Goal: Information Seeking & Learning: Learn about a topic

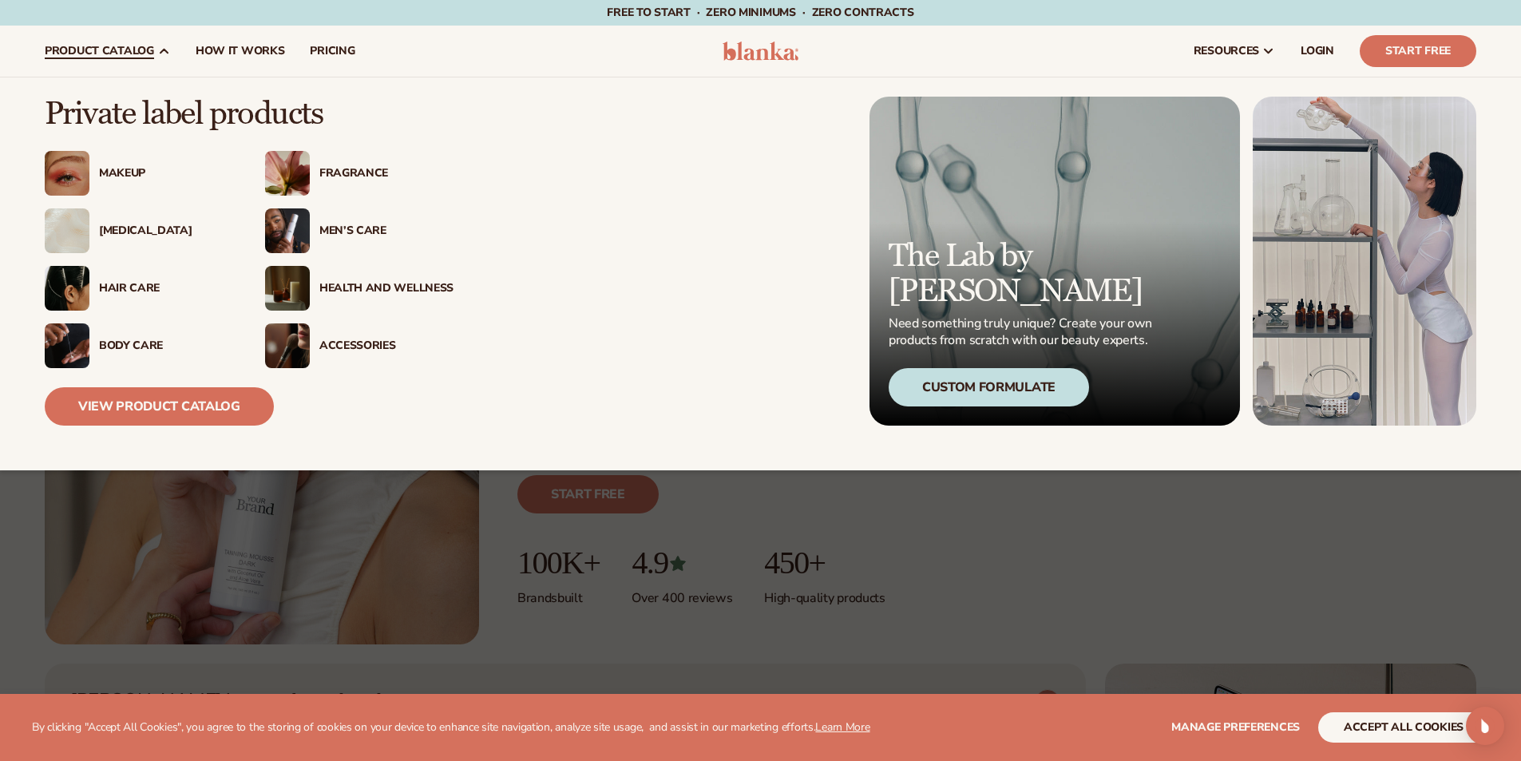
click at [159, 55] on icon at bounding box center [163, 51] width 13 height 13
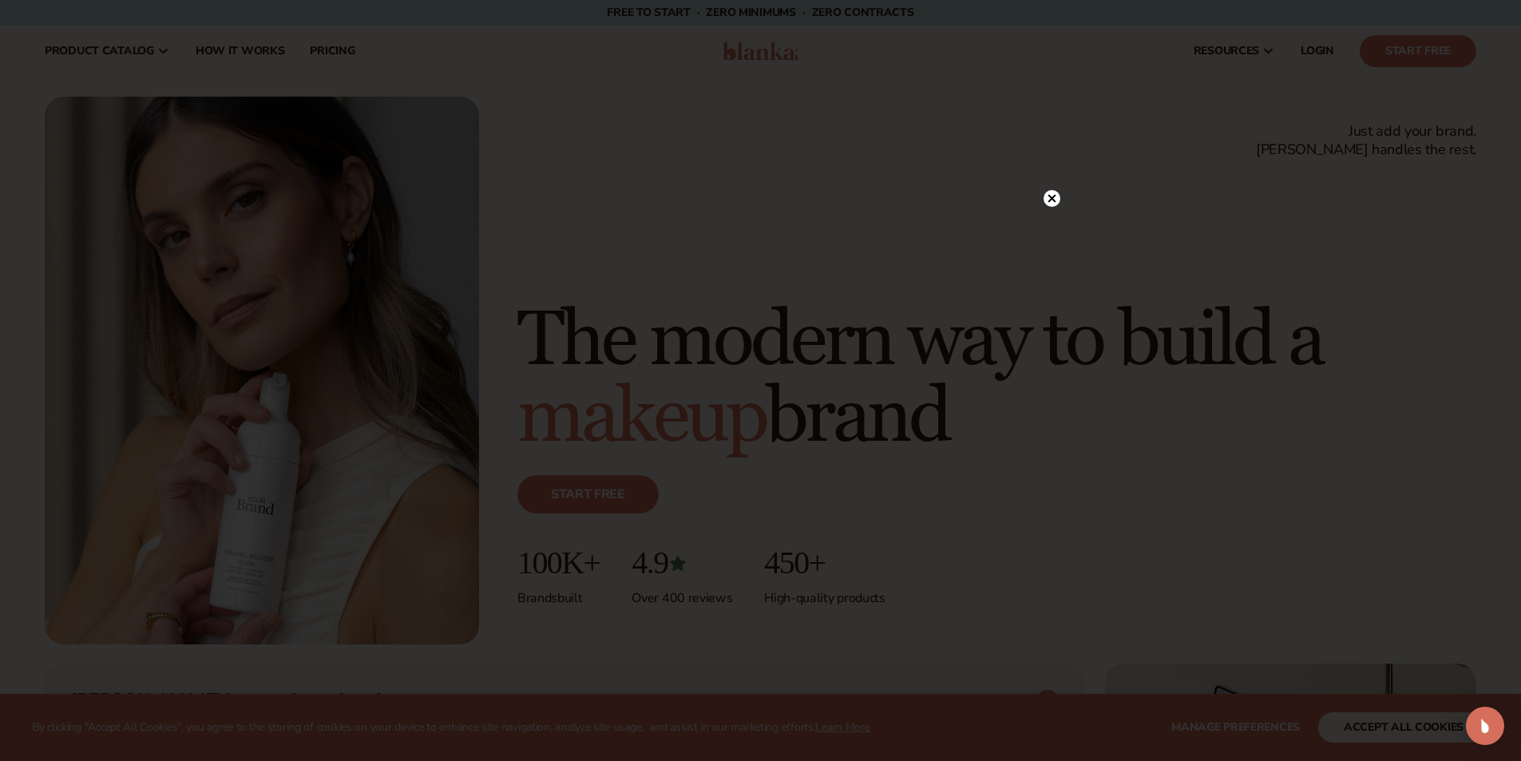
drag, startPoint x: 1052, startPoint y: 197, endPoint x: 560, endPoint y: 22, distance: 522.3
click at [1052, 198] on icon at bounding box center [1052, 198] width 17 height 17
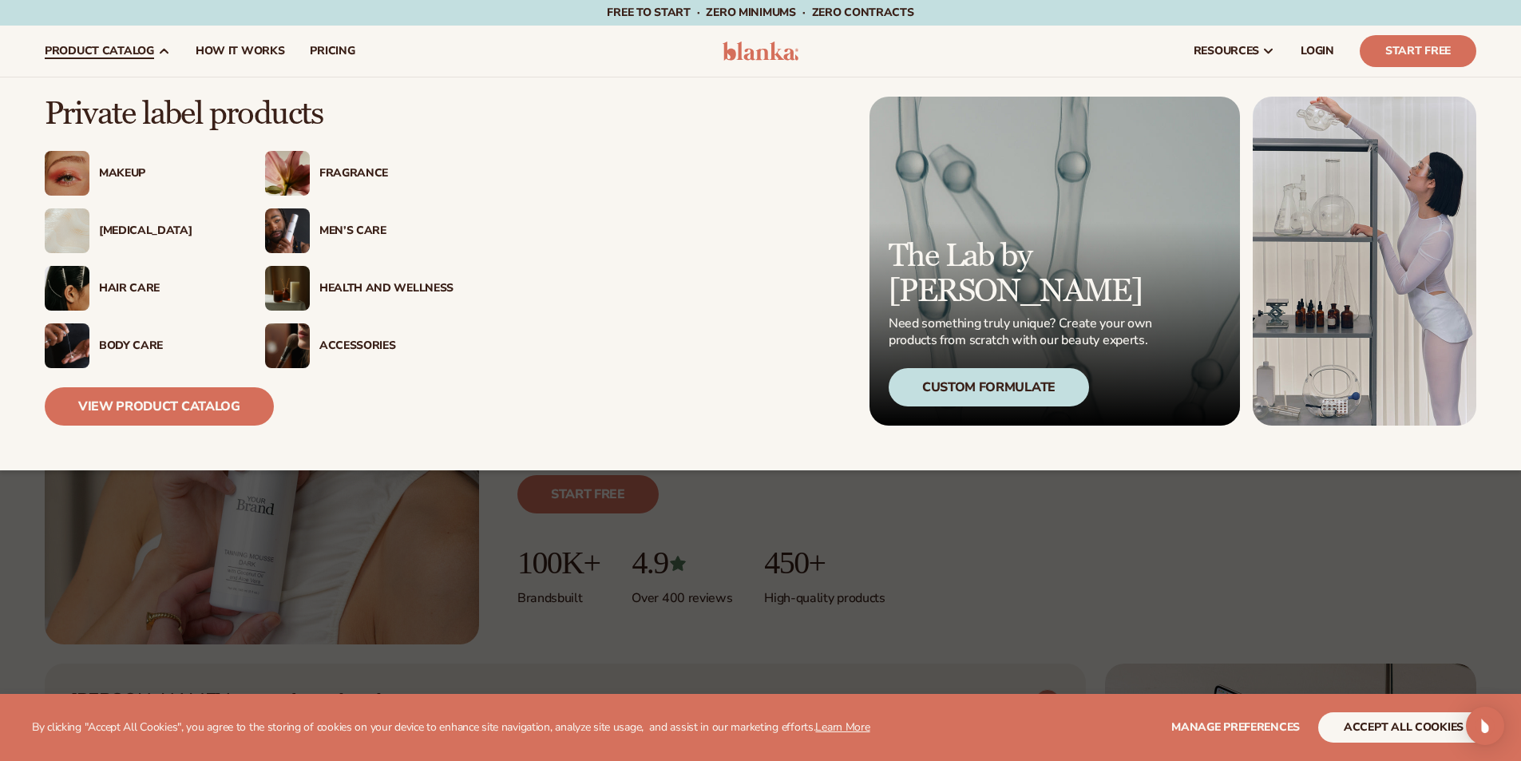
click at [121, 174] on div "Makeup" at bounding box center [166, 174] width 134 height 14
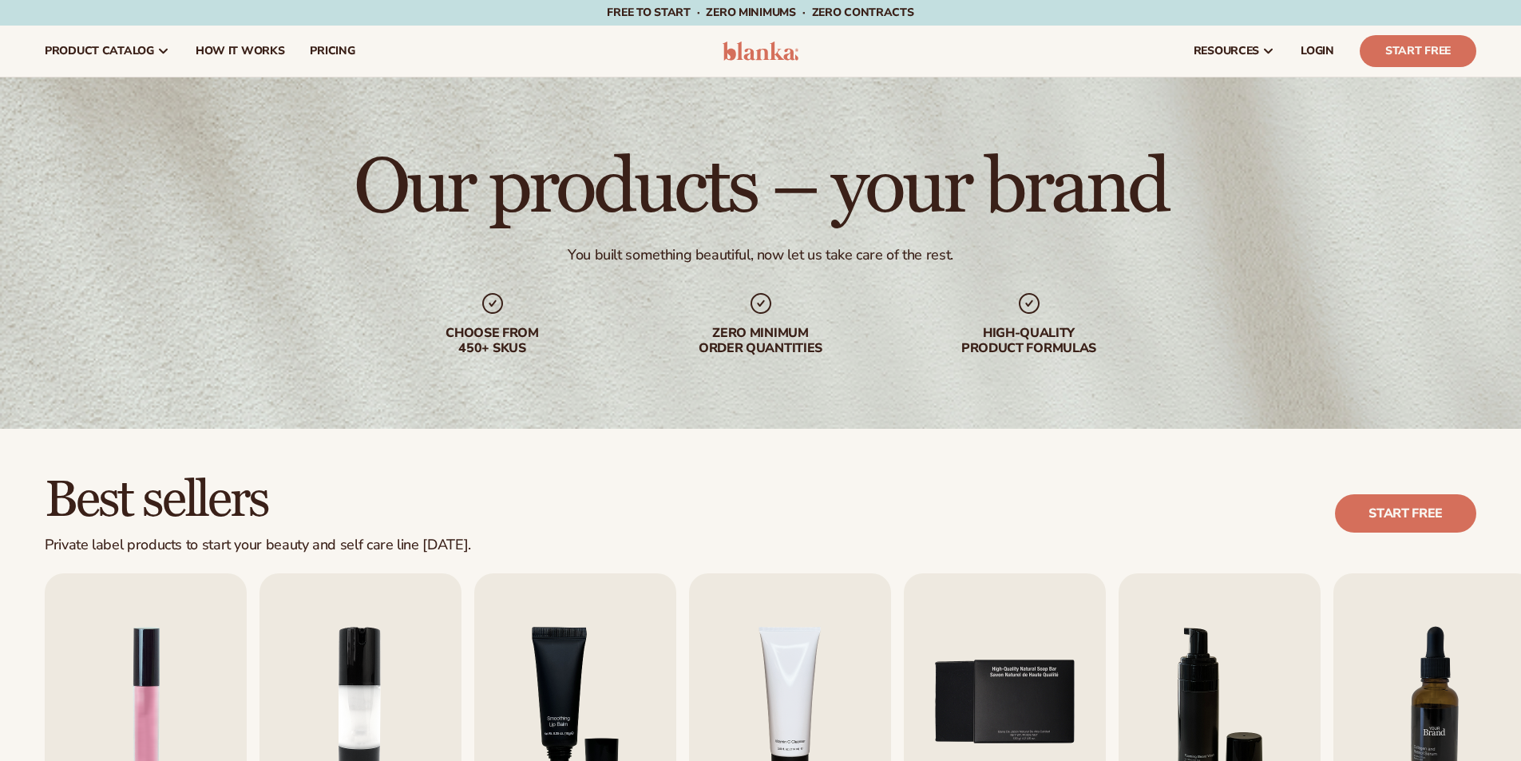
scroll to position [319, 0]
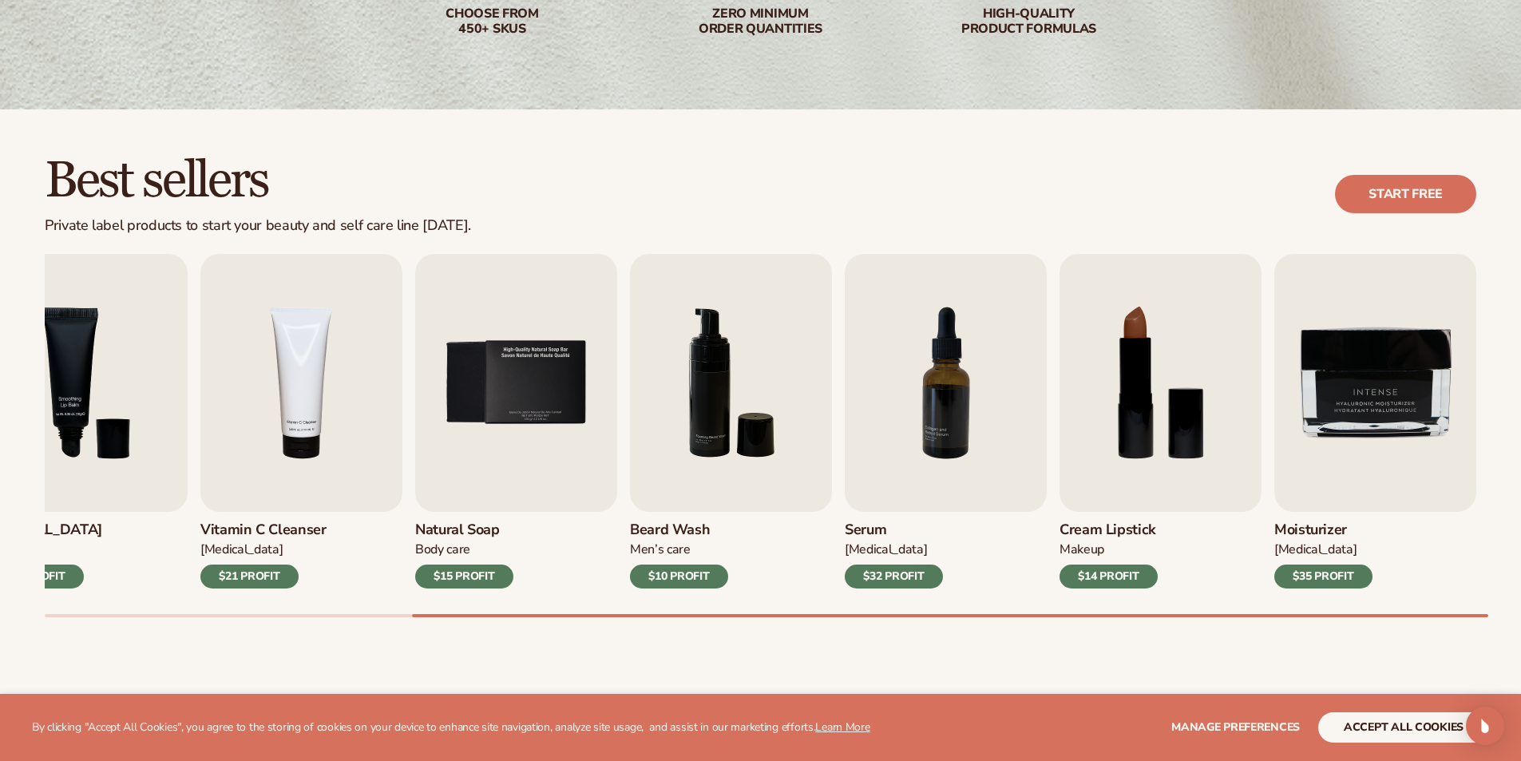
click at [1127, 396] on img "8 / 9" at bounding box center [1161, 383] width 202 height 258
click at [1137, 437] on img "8 / 9" at bounding box center [1161, 383] width 202 height 258
click at [1119, 577] on div "$14 PROFIT" at bounding box center [1109, 576] width 98 height 24
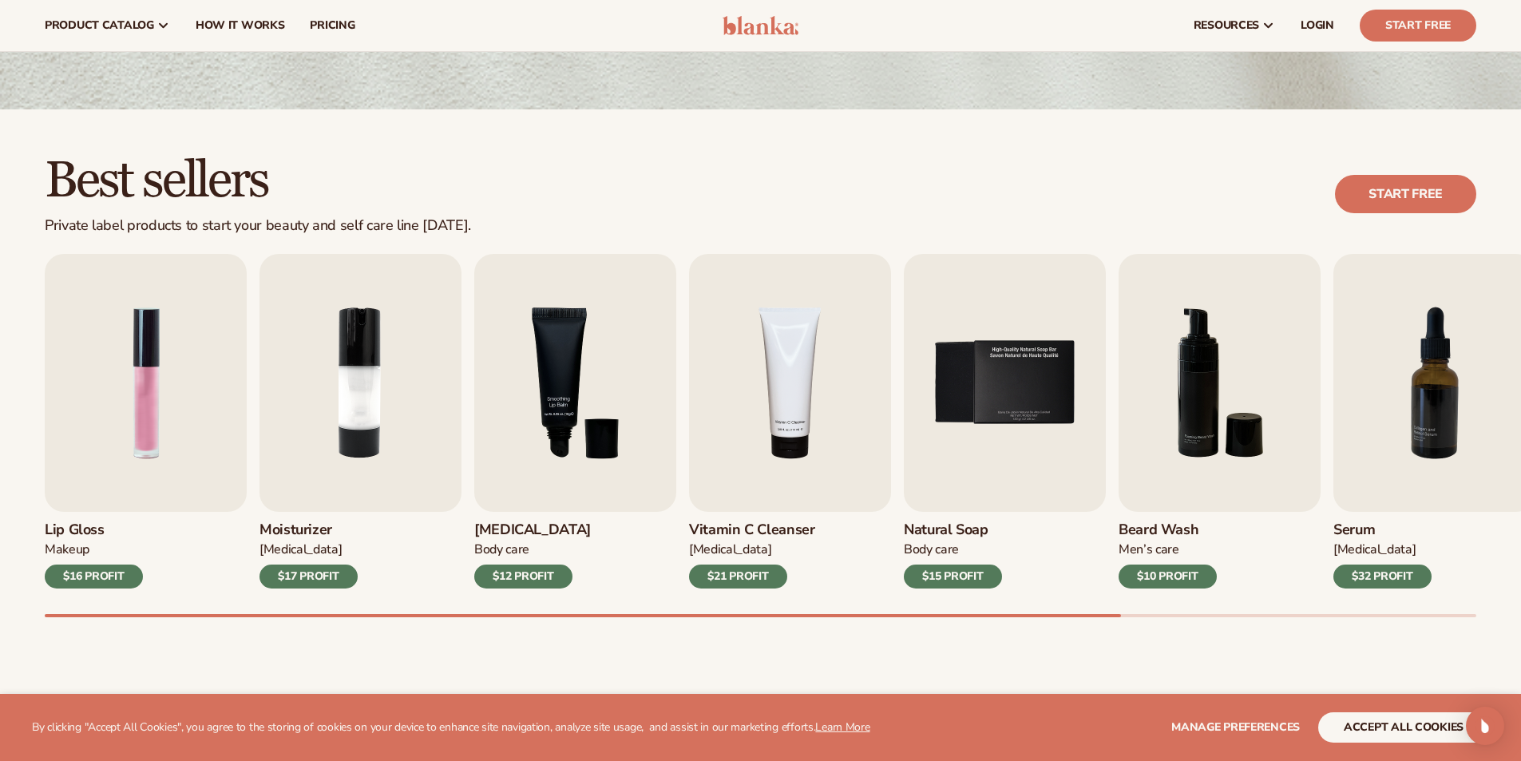
scroll to position [240, 0]
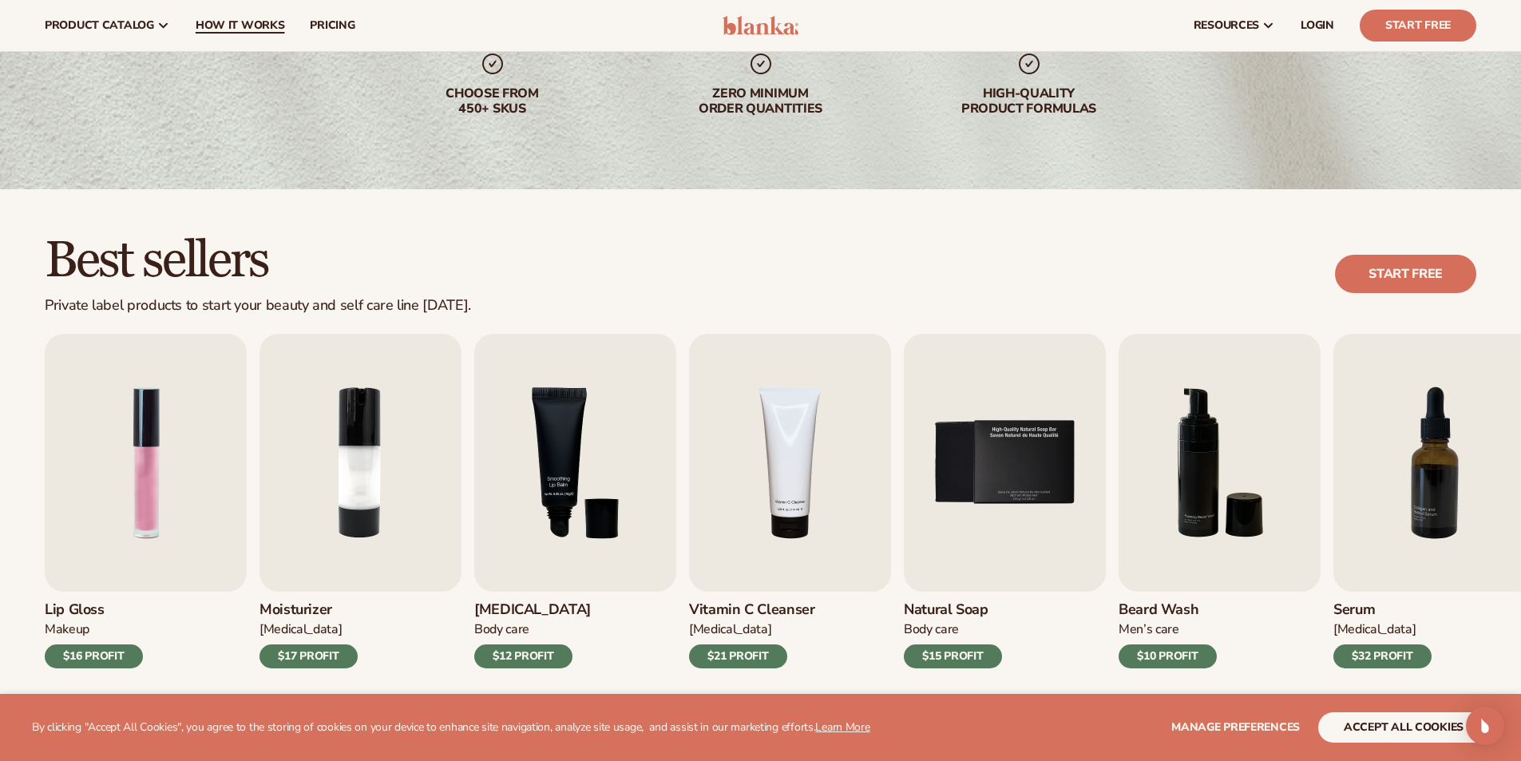
click at [258, 16] on link "How It Works" at bounding box center [240, 25] width 115 height 51
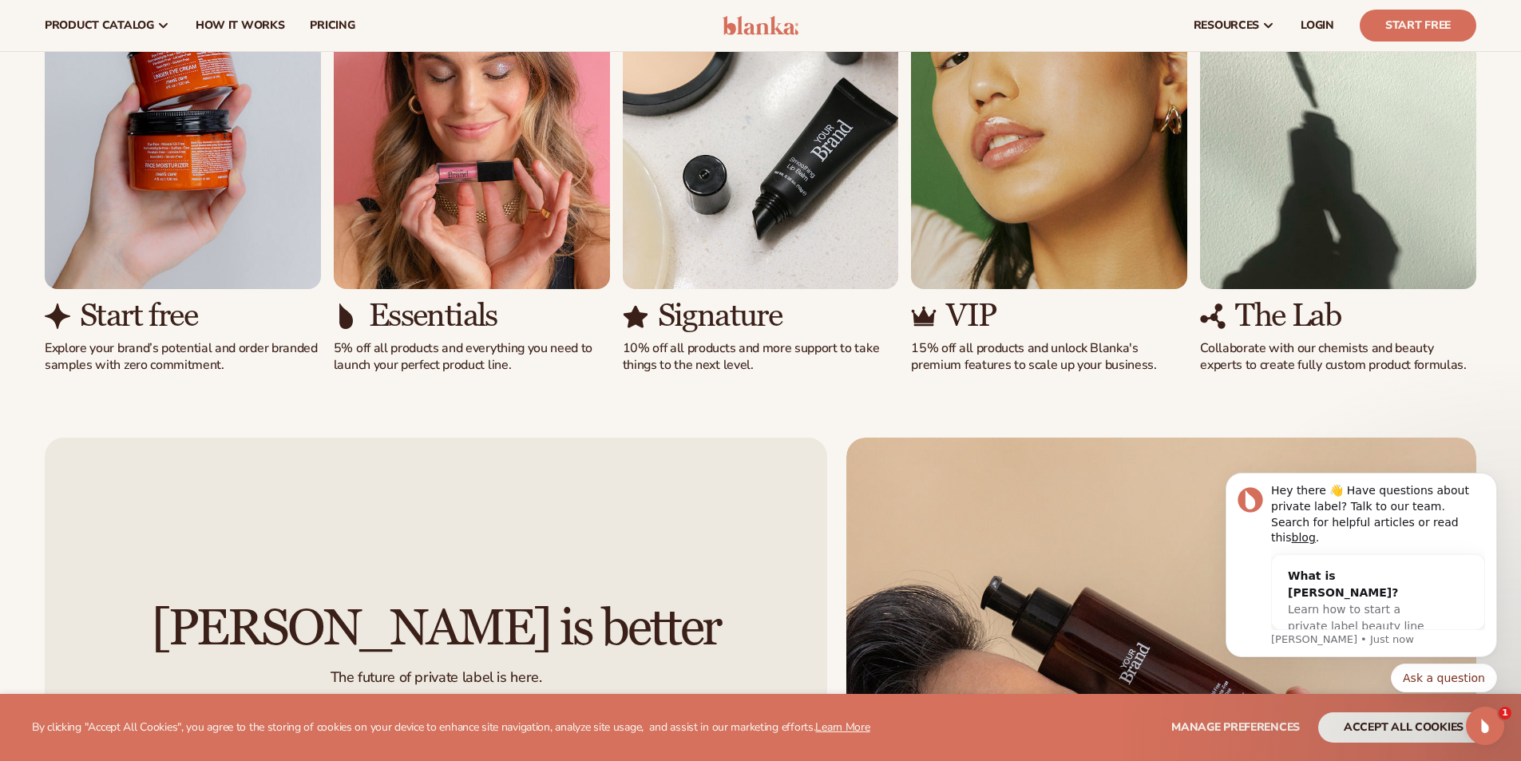
scroll to position [958, 0]
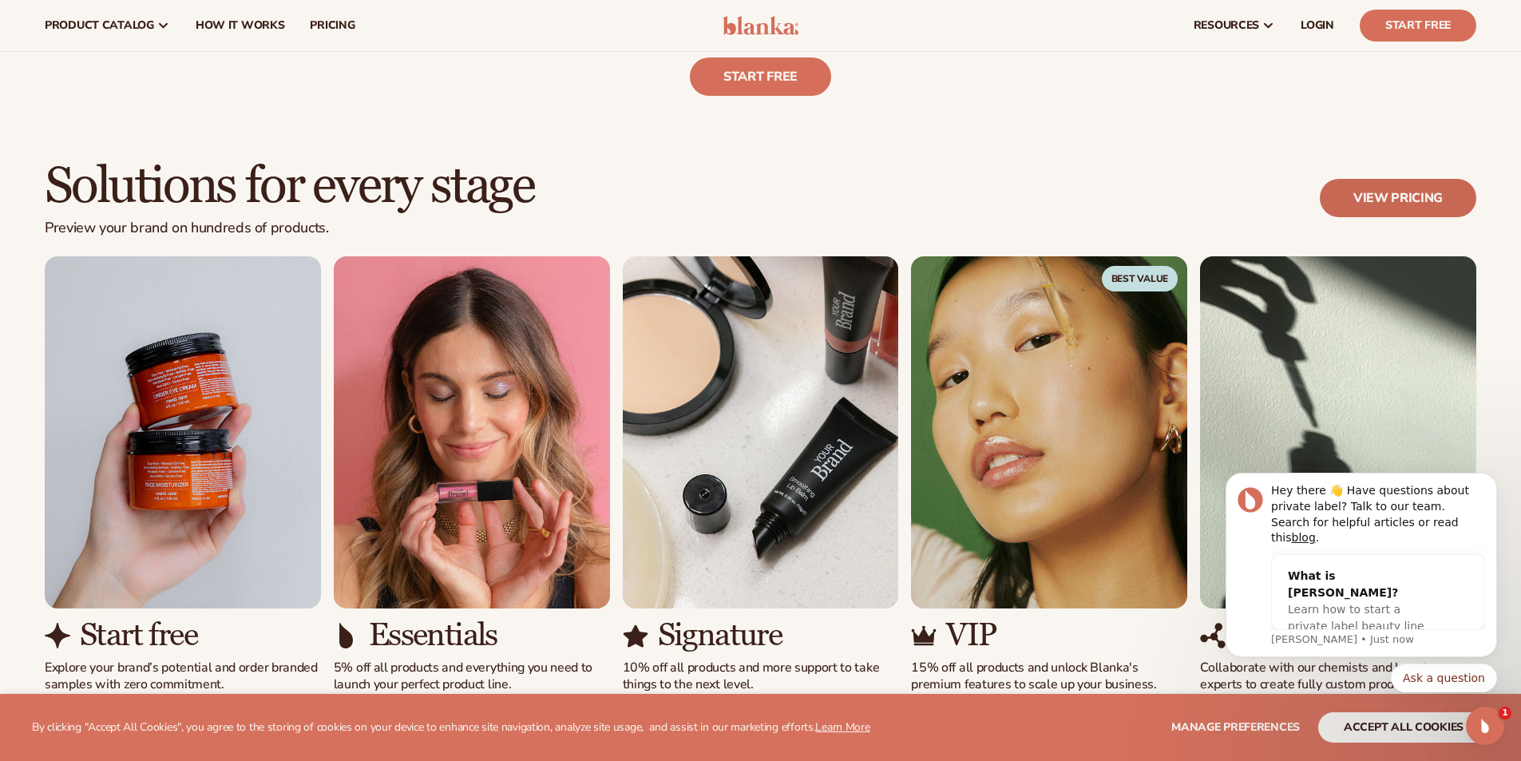
click at [1389, 204] on link "View pricing" at bounding box center [1398, 198] width 156 height 38
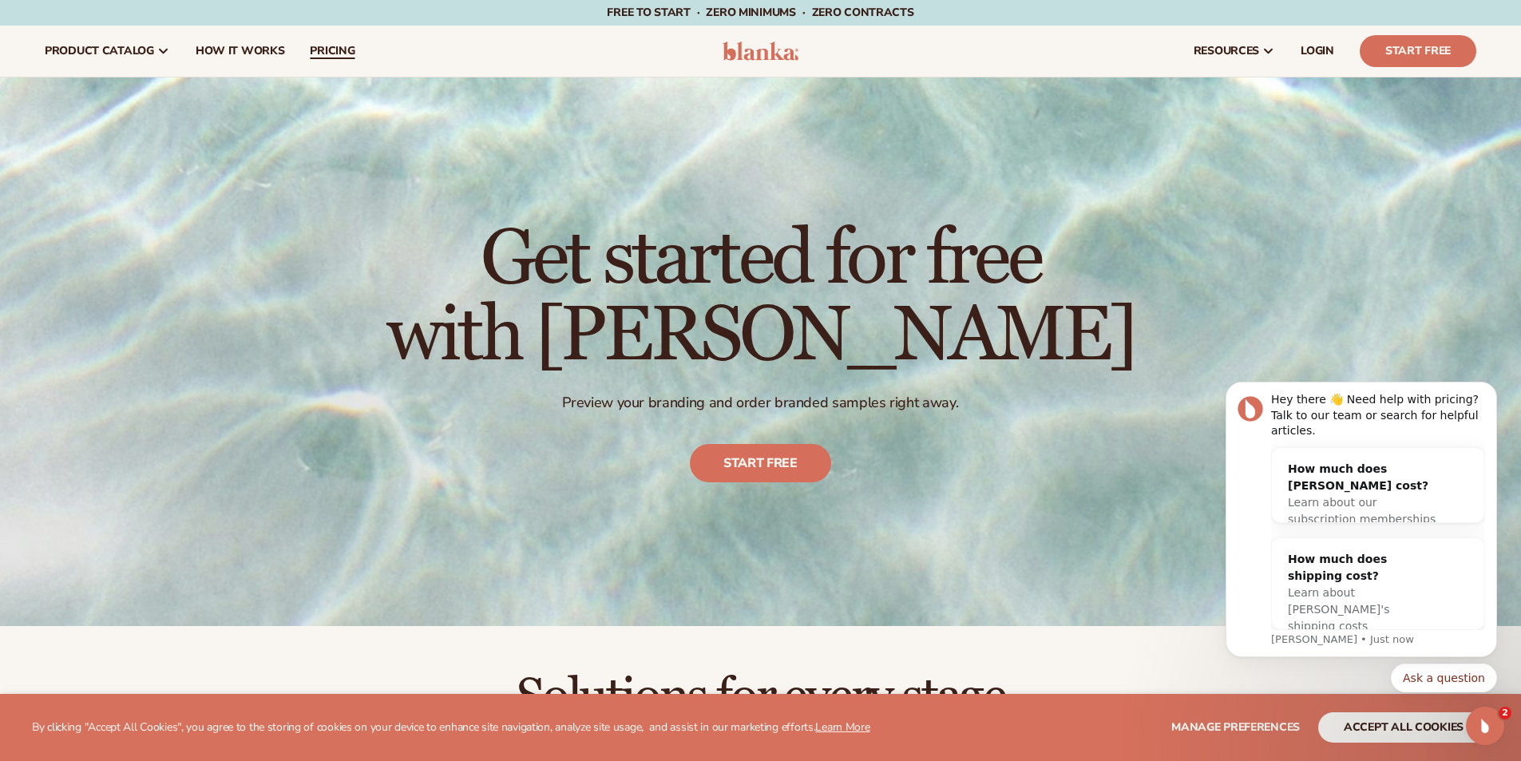
click at [344, 41] on link "pricing" at bounding box center [332, 51] width 70 height 51
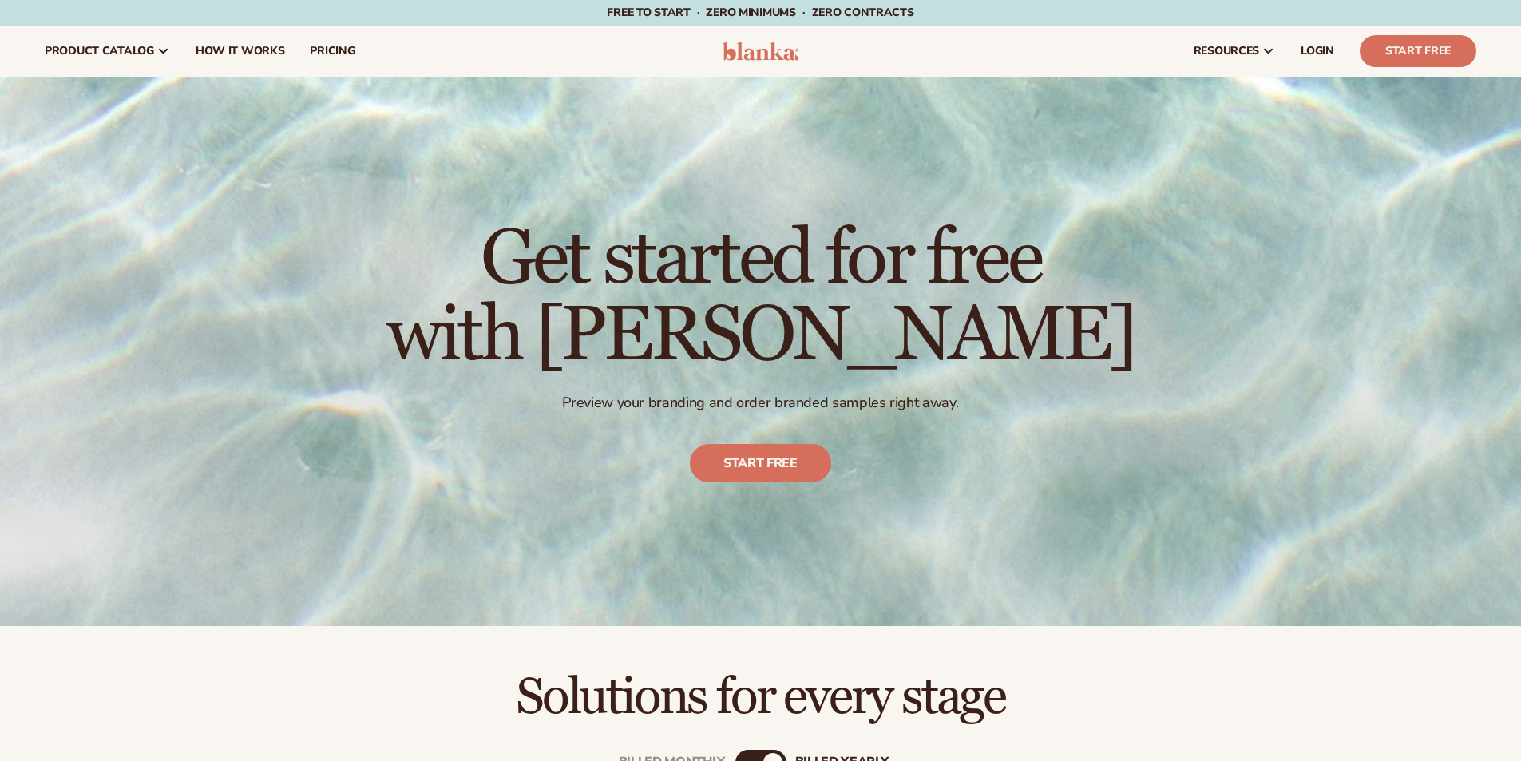
scroll to position [399, 0]
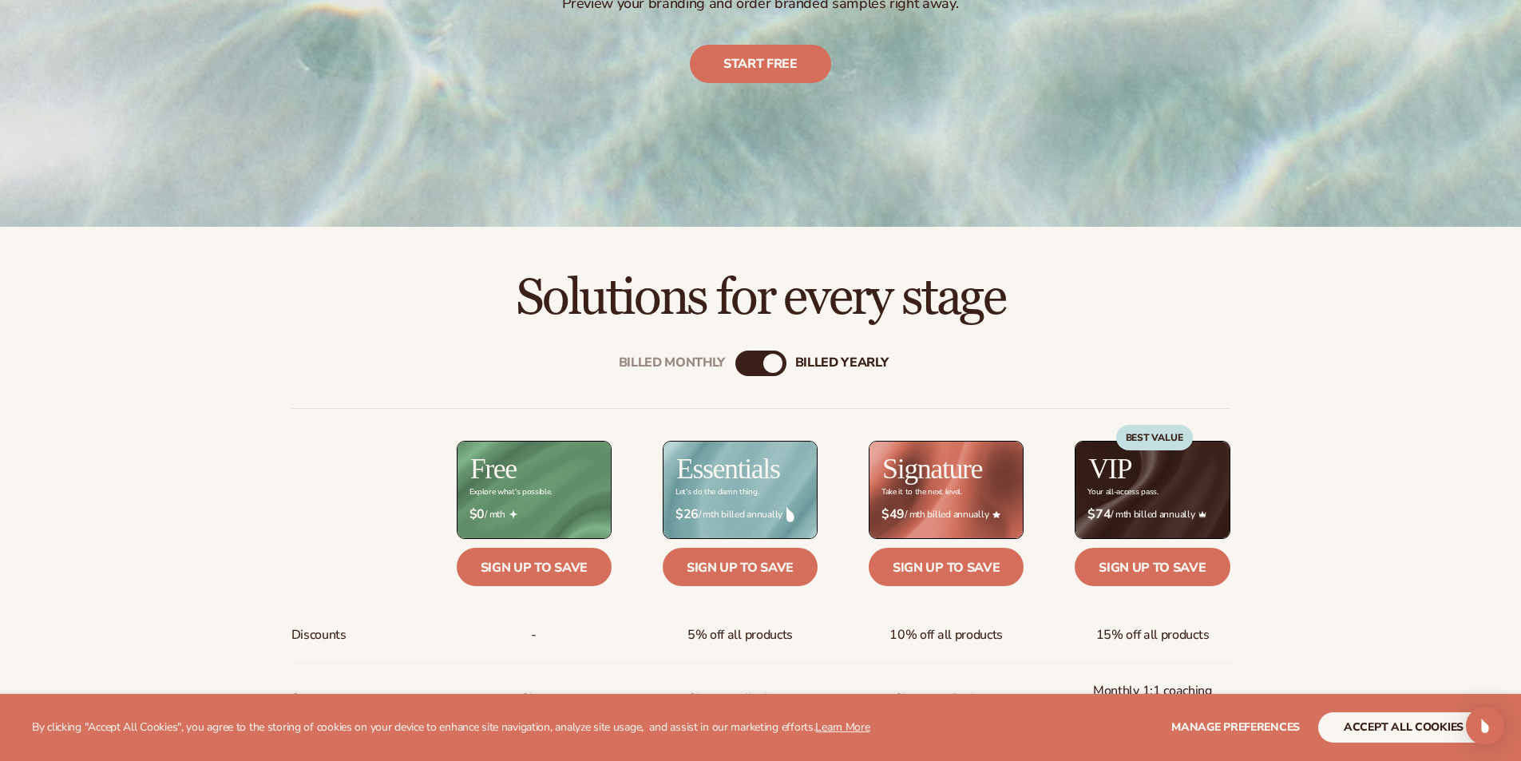
click at [752, 361] on div "Billed Monthly" at bounding box center [744, 363] width 19 height 19
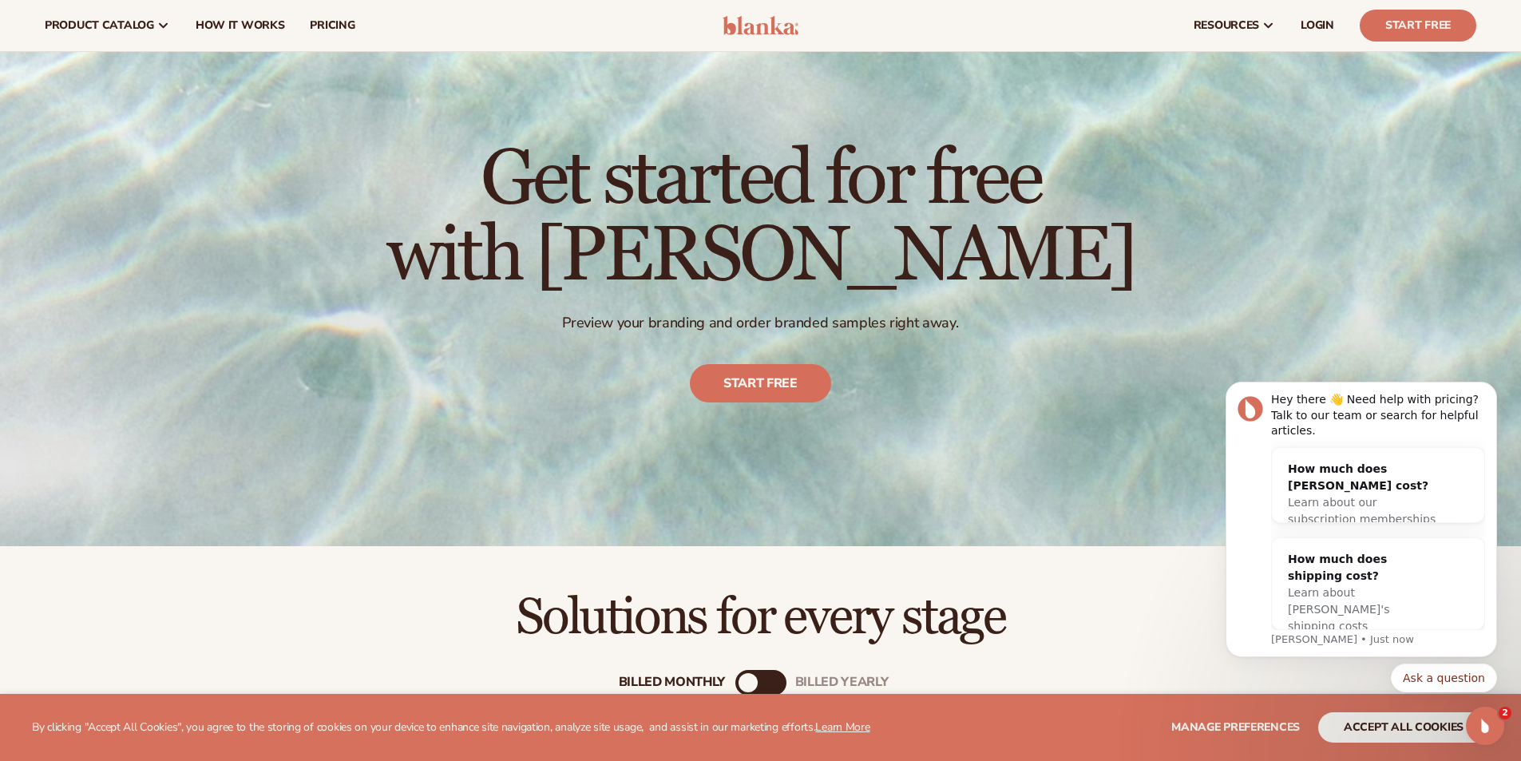
scroll to position [0, 0]
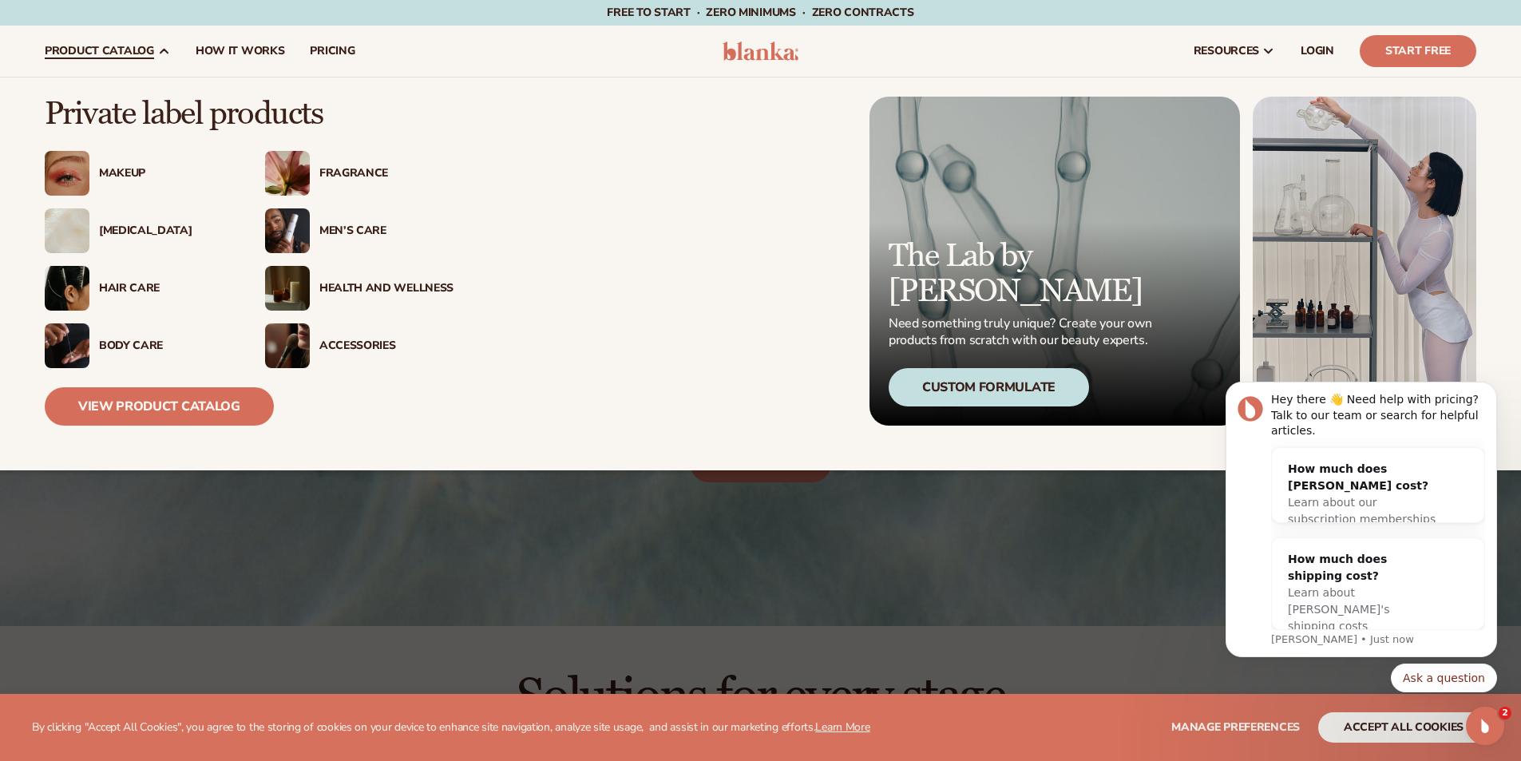
click at [101, 45] on span "product catalog" at bounding box center [99, 51] width 109 height 13
click at [357, 339] on div "Accessories" at bounding box center [386, 346] width 134 height 14
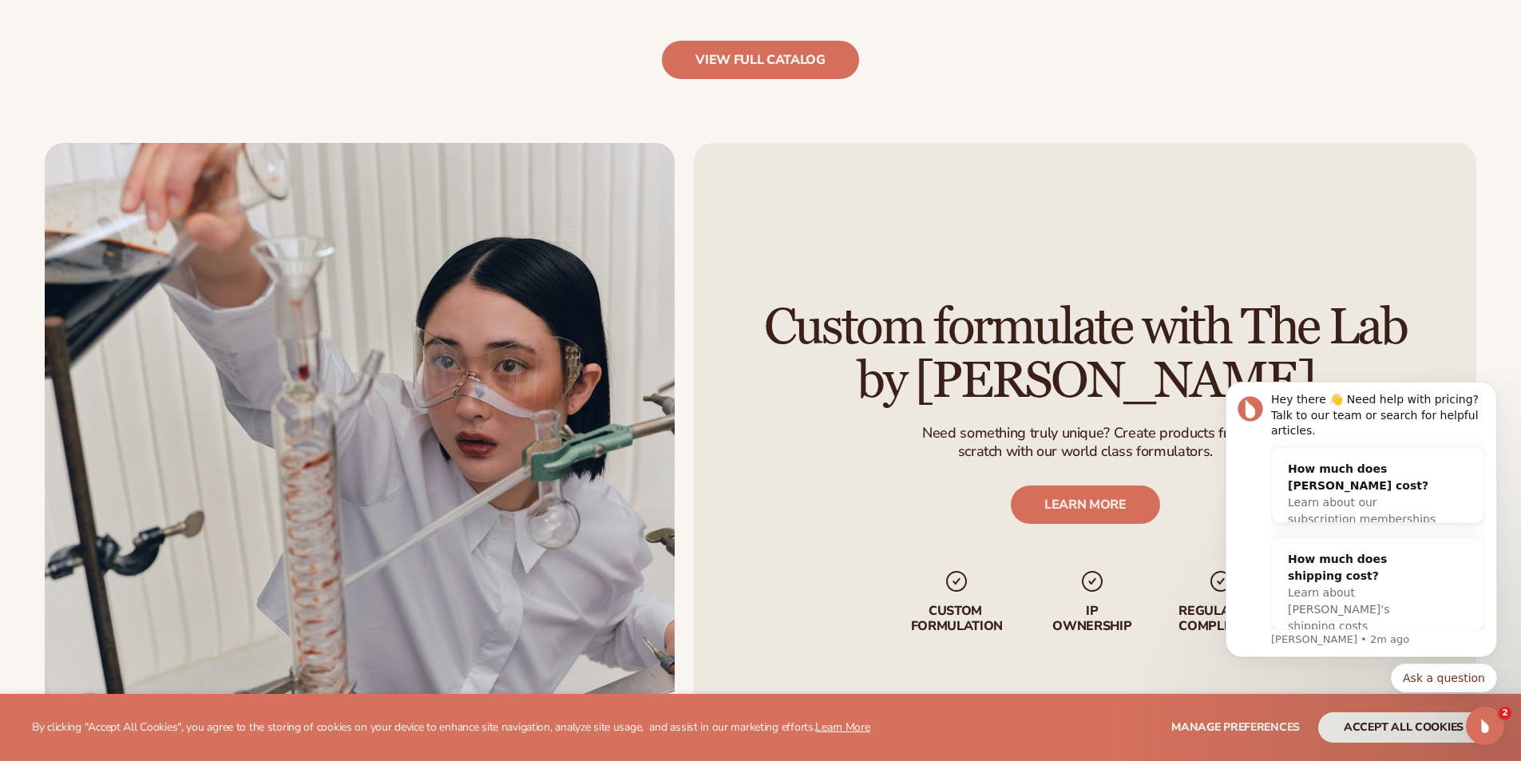
scroll to position [2395, 0]
